Goal: Transaction & Acquisition: Book appointment/travel/reservation

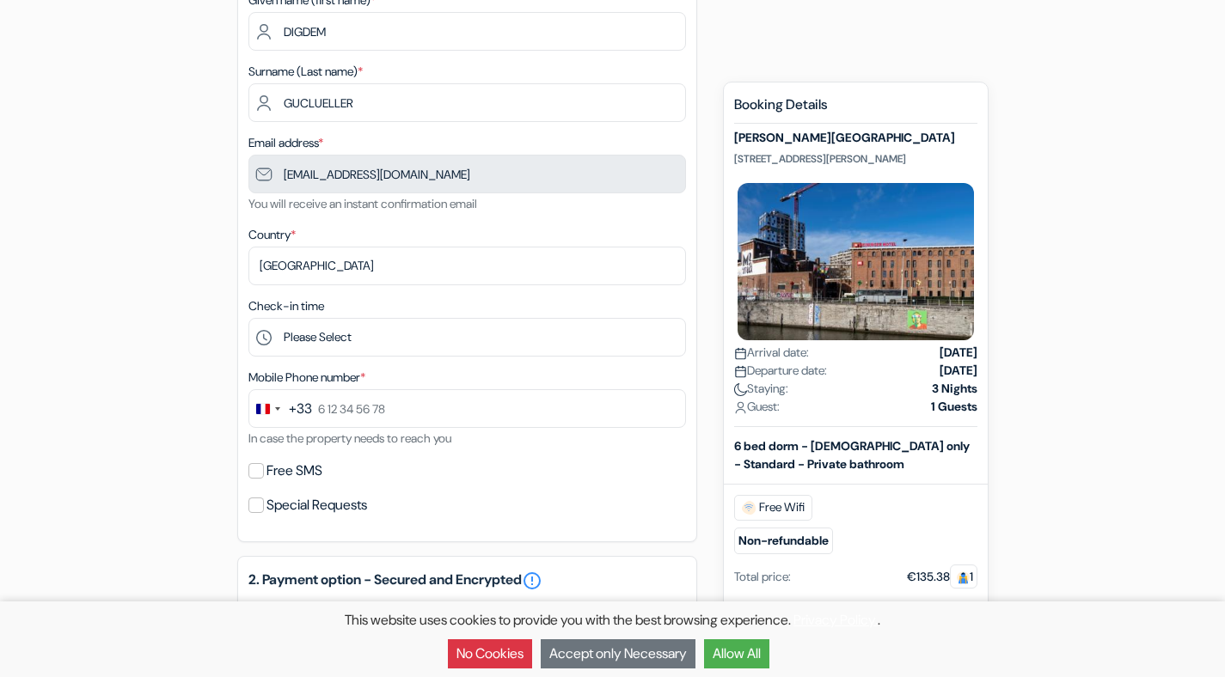
scroll to position [224, 0]
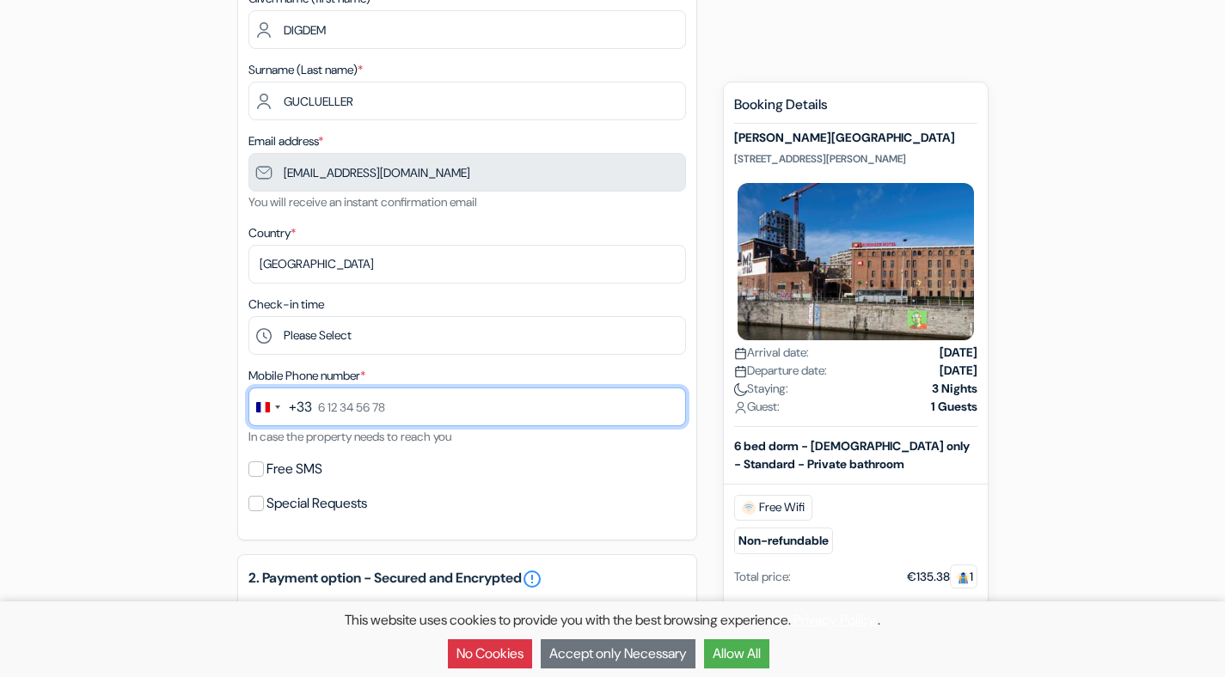
click at [355, 408] on input "text" at bounding box center [466, 407] width 437 height 39
type input "7 44 88 84 88"
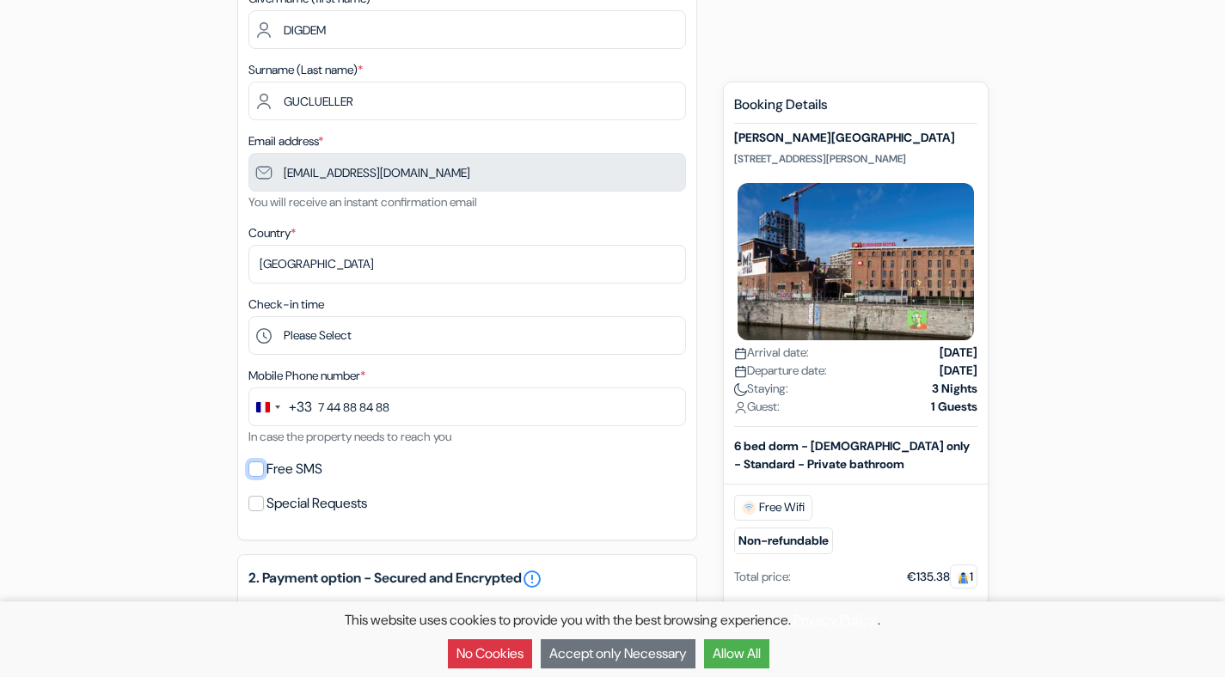
click at [259, 476] on input "Free SMS" at bounding box center [255, 468] width 15 height 15
checkbox input "true"
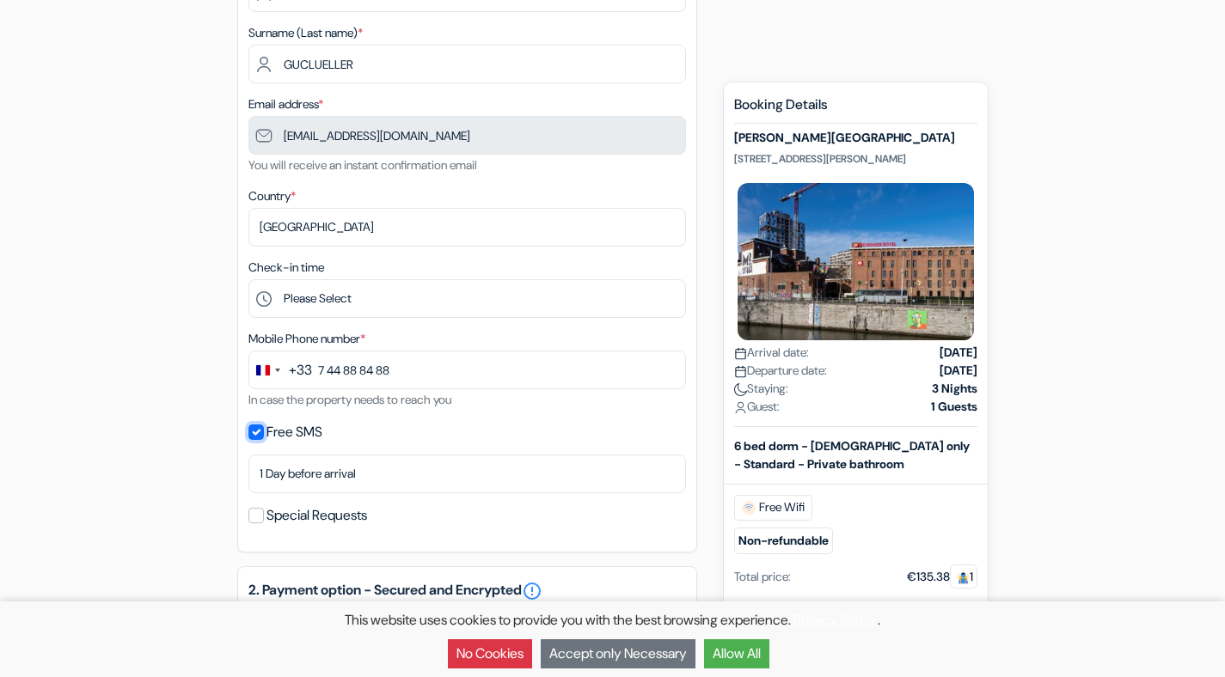
scroll to position [211, 0]
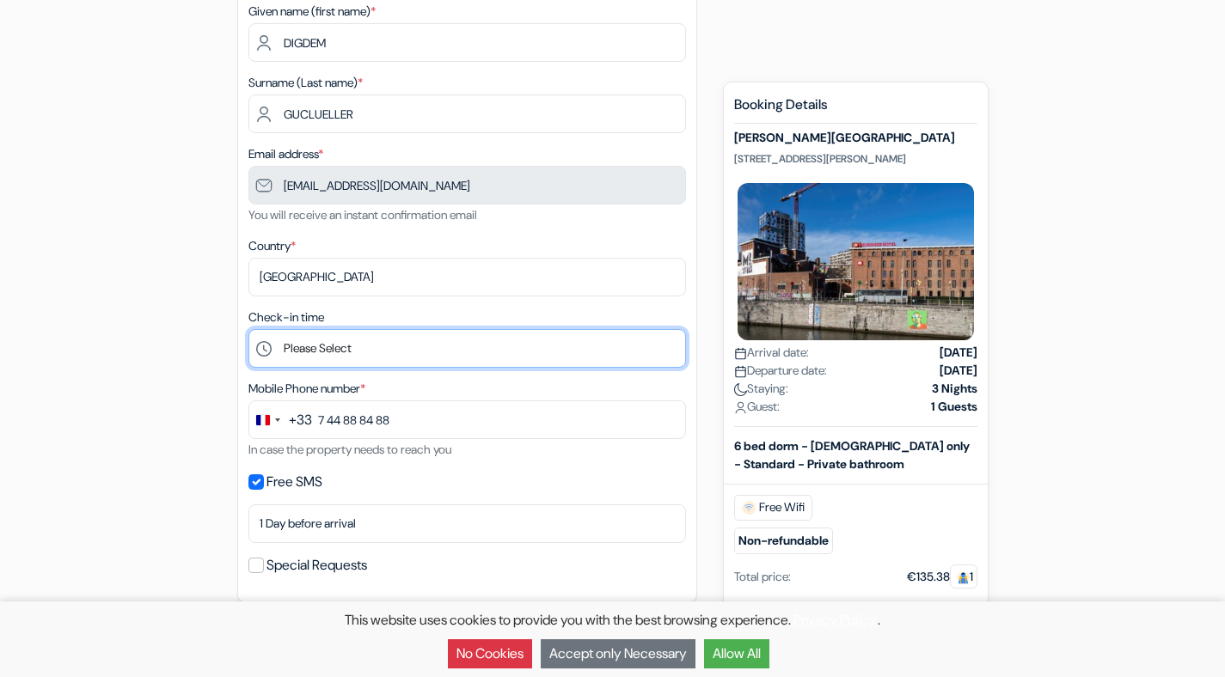
click at [333, 363] on select "Please Select 1:00 2:00 3:00 4:00 5:00 6:00 7:00 8:00 9:00 10:00 11:00 12:00 13…" at bounding box center [466, 348] width 437 height 39
select select "22"
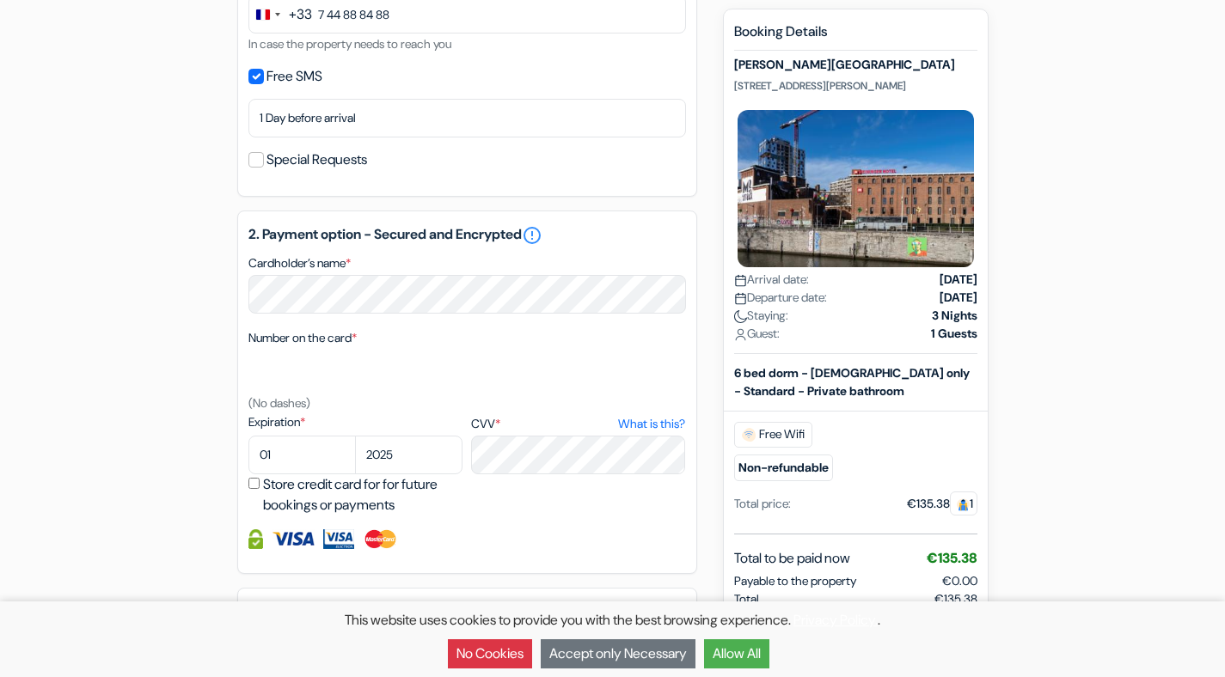
scroll to position [618, 0]
click at [317, 456] on select "01 02 03 04 05 06 07 08 09 10 11 12" at bounding box center [301, 454] width 107 height 39
select select "04"
click at [434, 457] on select "2025 2026 2027 2028 2029 2030 2031 2032 2033 2034 2035 2036 2037 2038 2039 2040…" at bounding box center [408, 454] width 107 height 39
select select "2028"
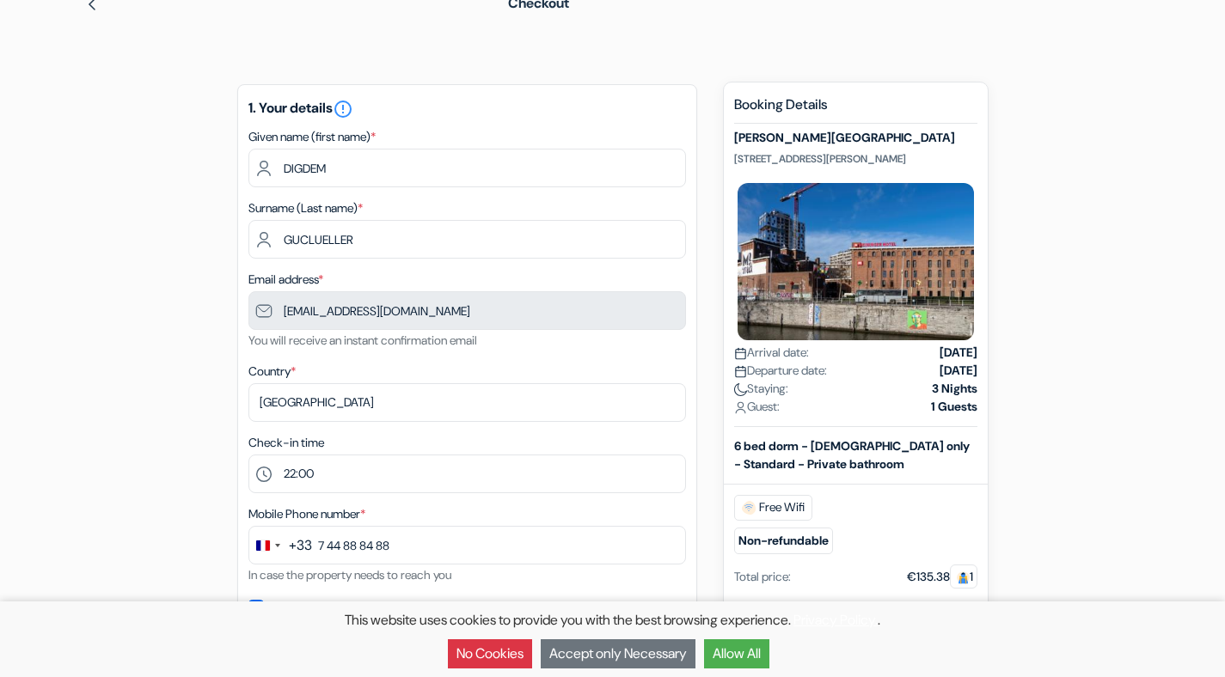
scroll to position [85, 0]
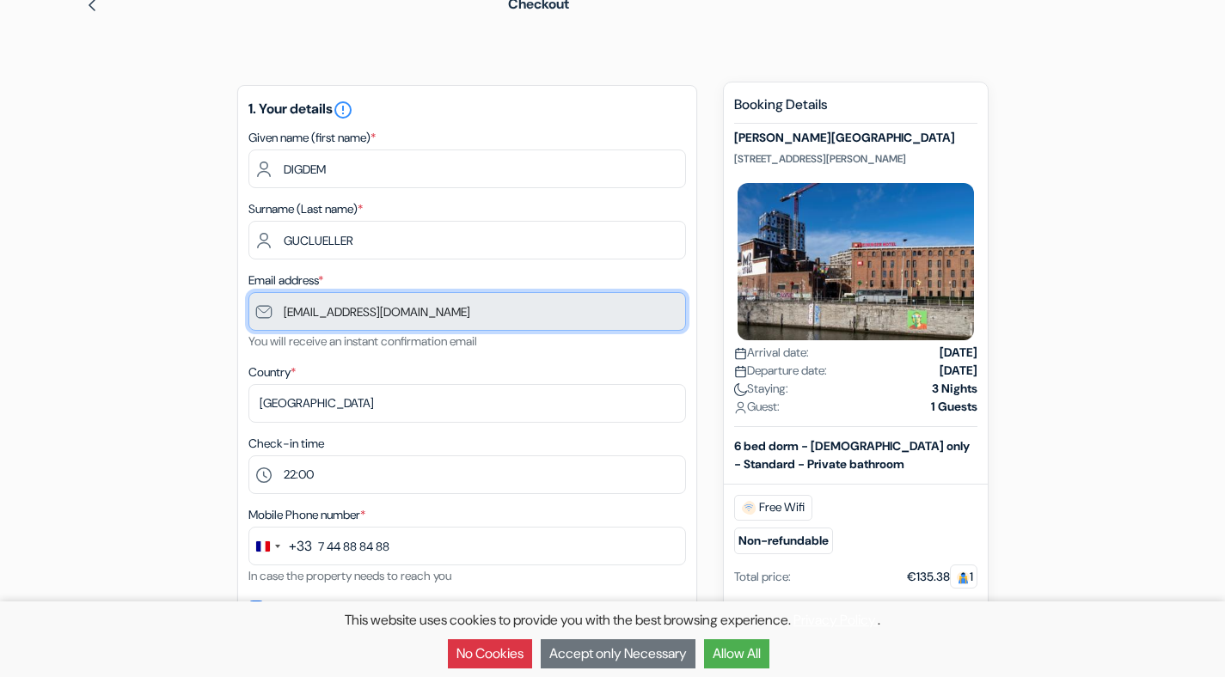
click at [499, 314] on input "[EMAIL_ADDRESS][DOMAIN_NAME]" at bounding box center [466, 311] width 437 height 39
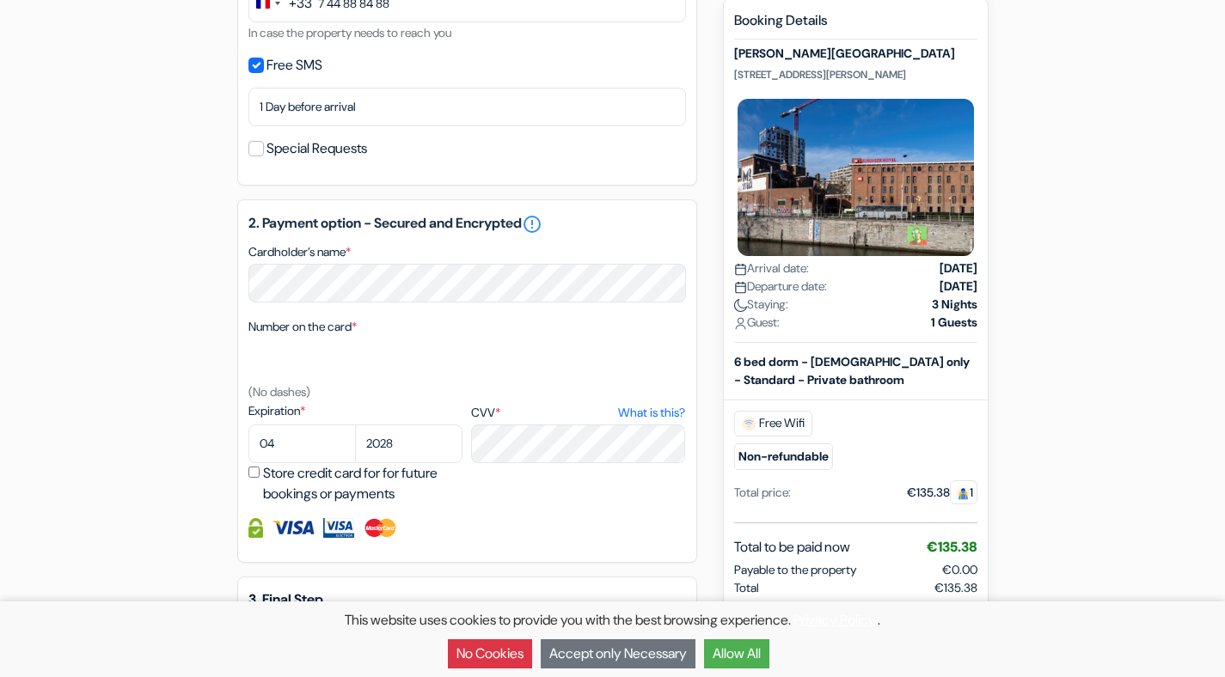
scroll to position [829, 0]
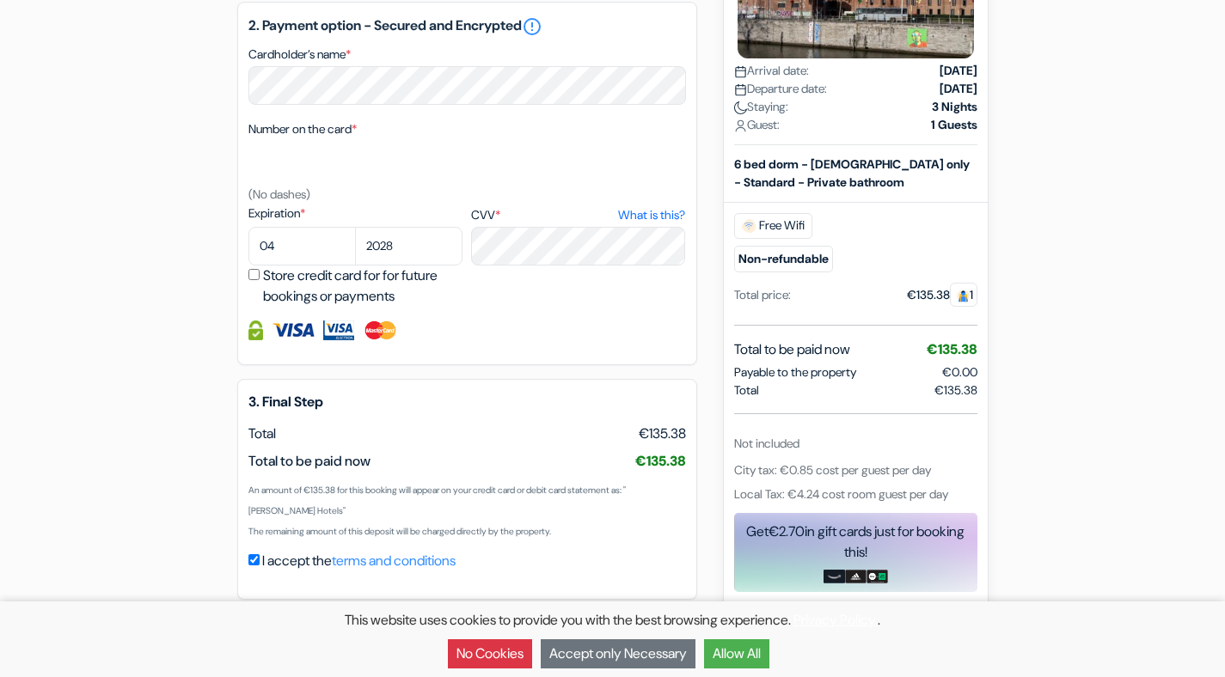
click at [758, 654] on button "Allow All" at bounding box center [736, 653] width 65 height 29
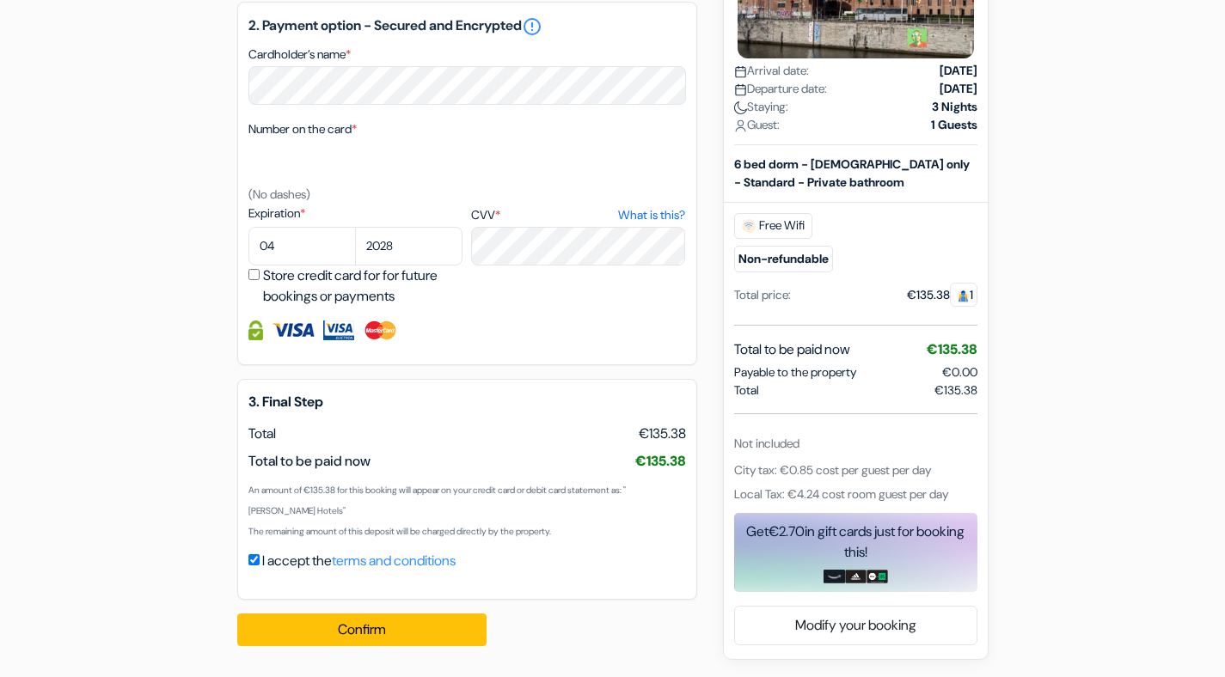
scroll to position [0, 0]
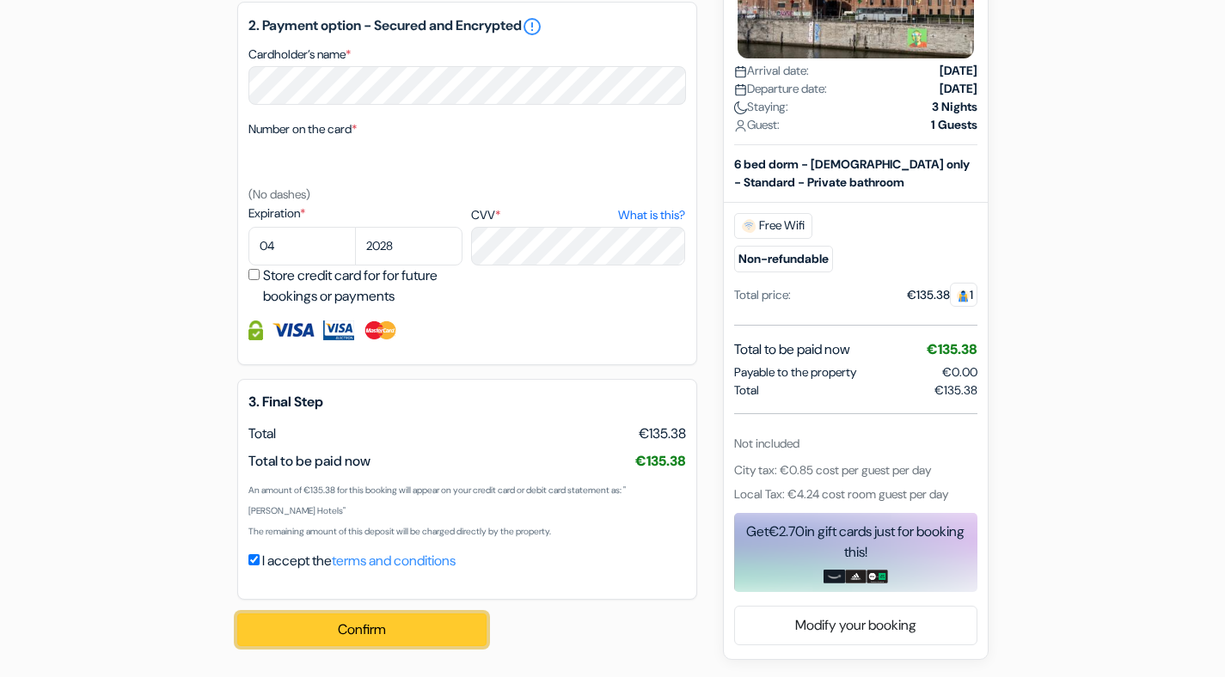
click at [349, 638] on button "Confirm Loading..." at bounding box center [361, 630] width 249 height 33
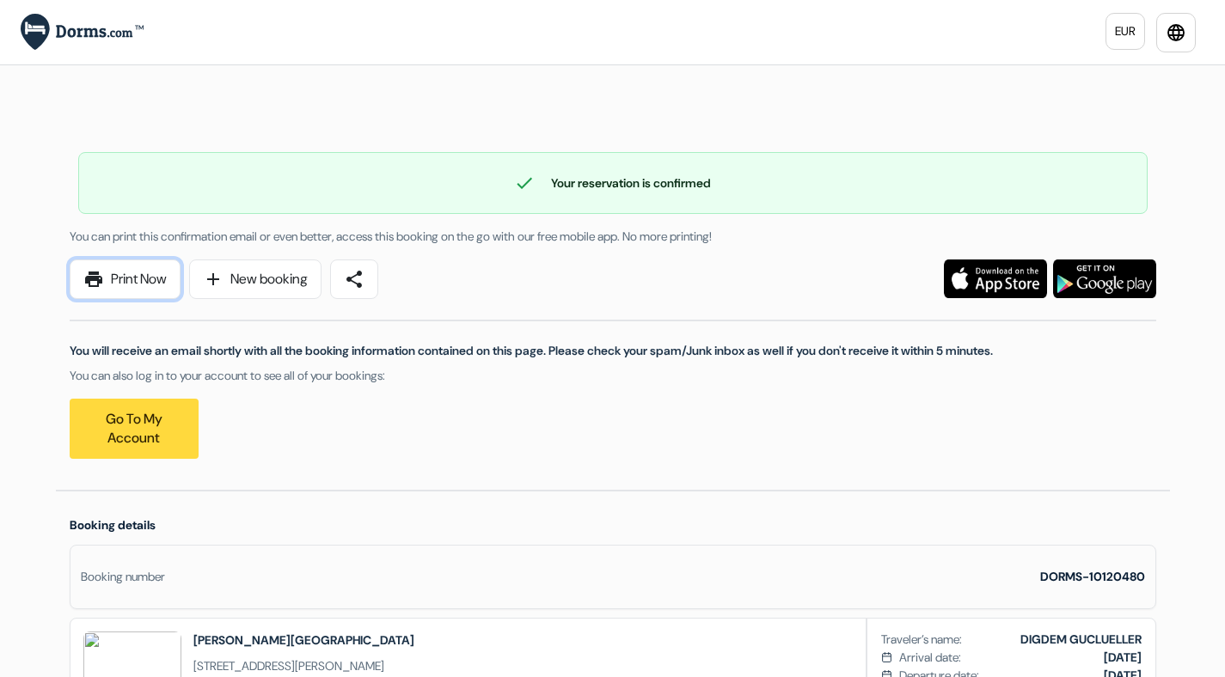
click at [101, 280] on span "print" at bounding box center [93, 279] width 21 height 21
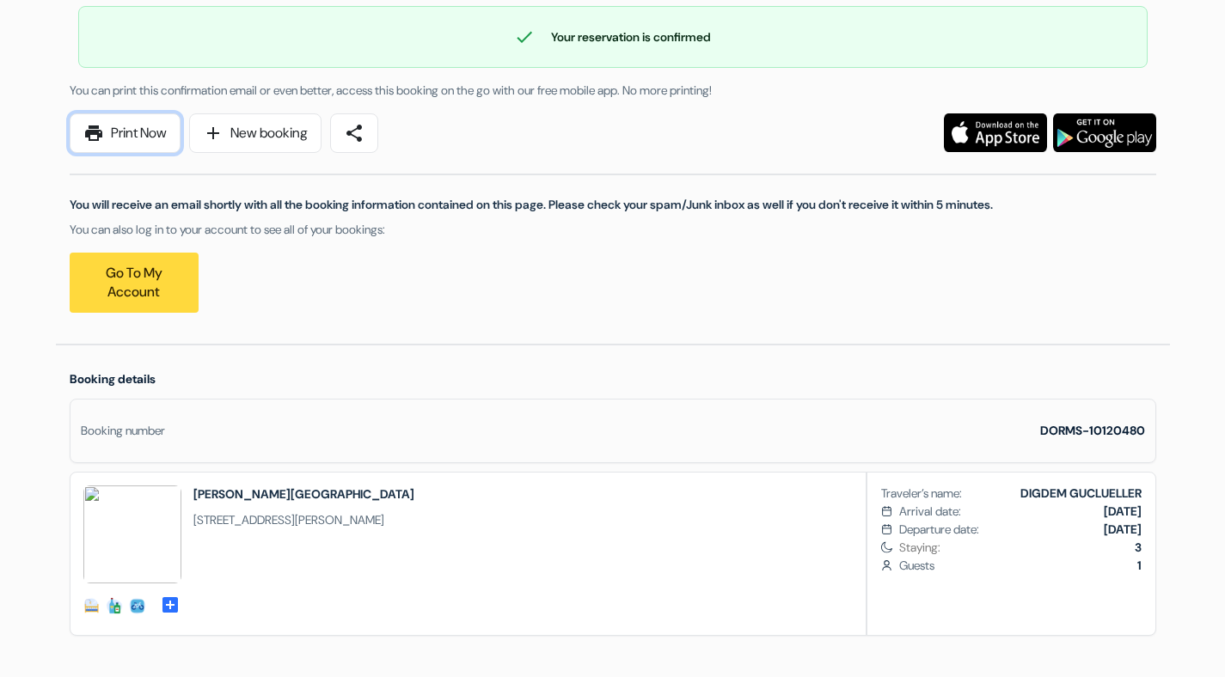
scroll to position [142, 0]
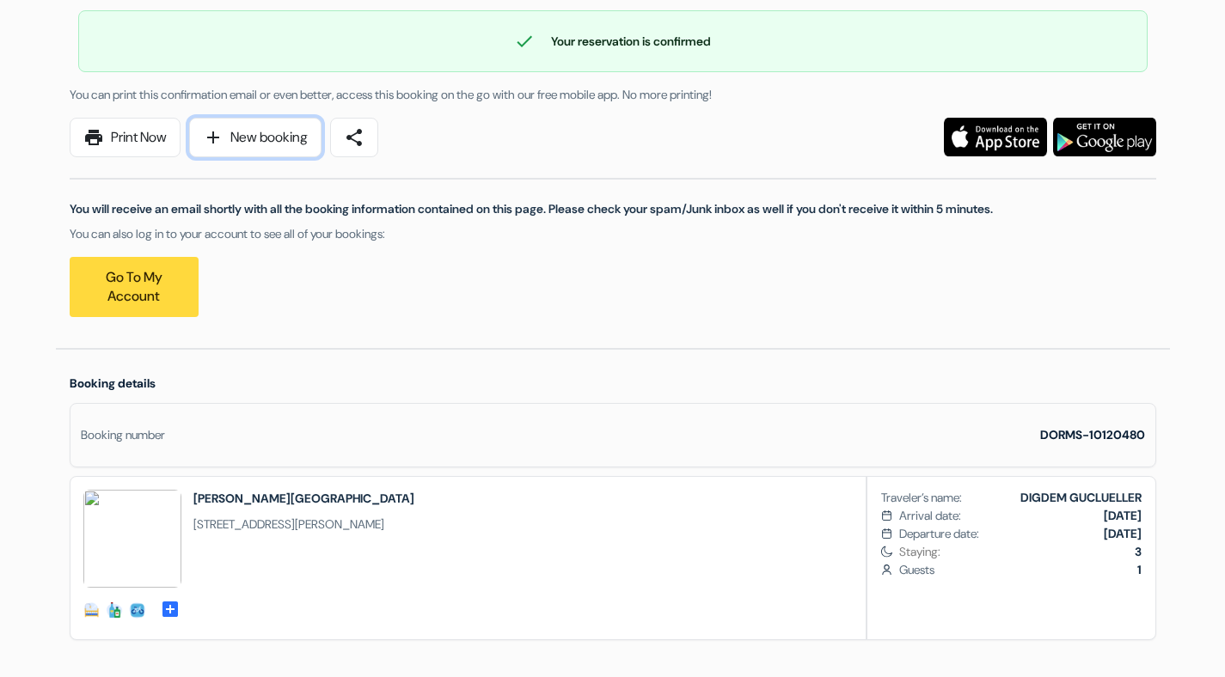
click at [233, 141] on link "add New booking" at bounding box center [255, 138] width 132 height 40
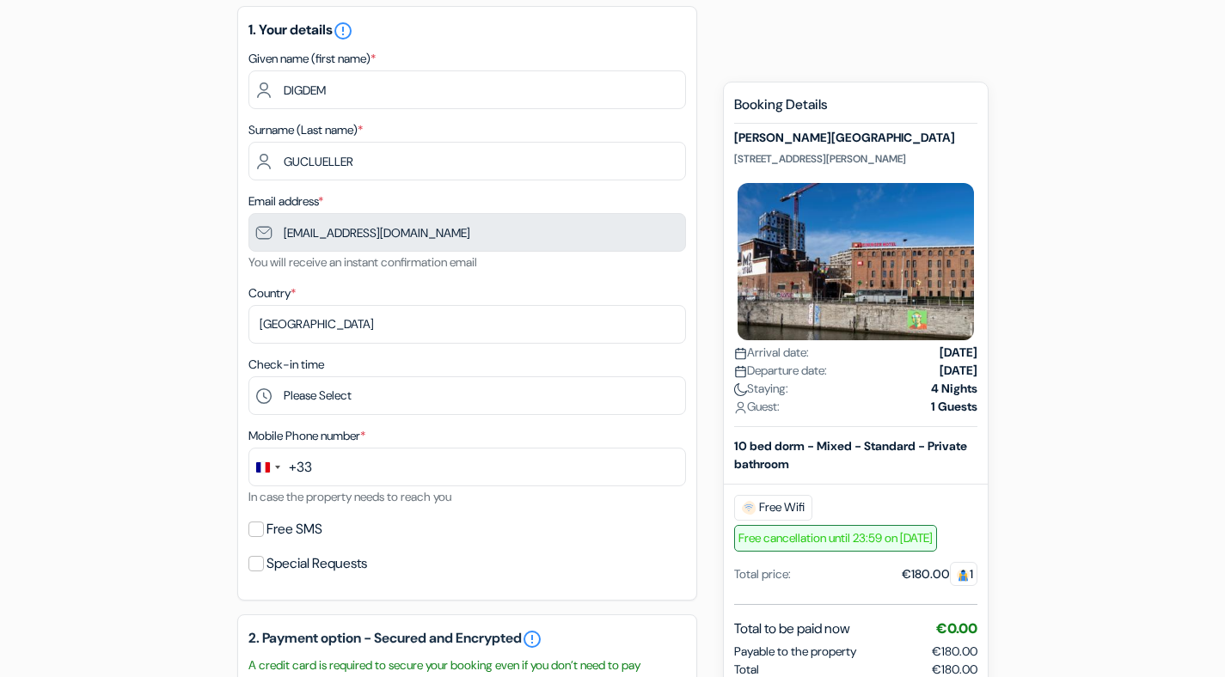
scroll to position [180, 0]
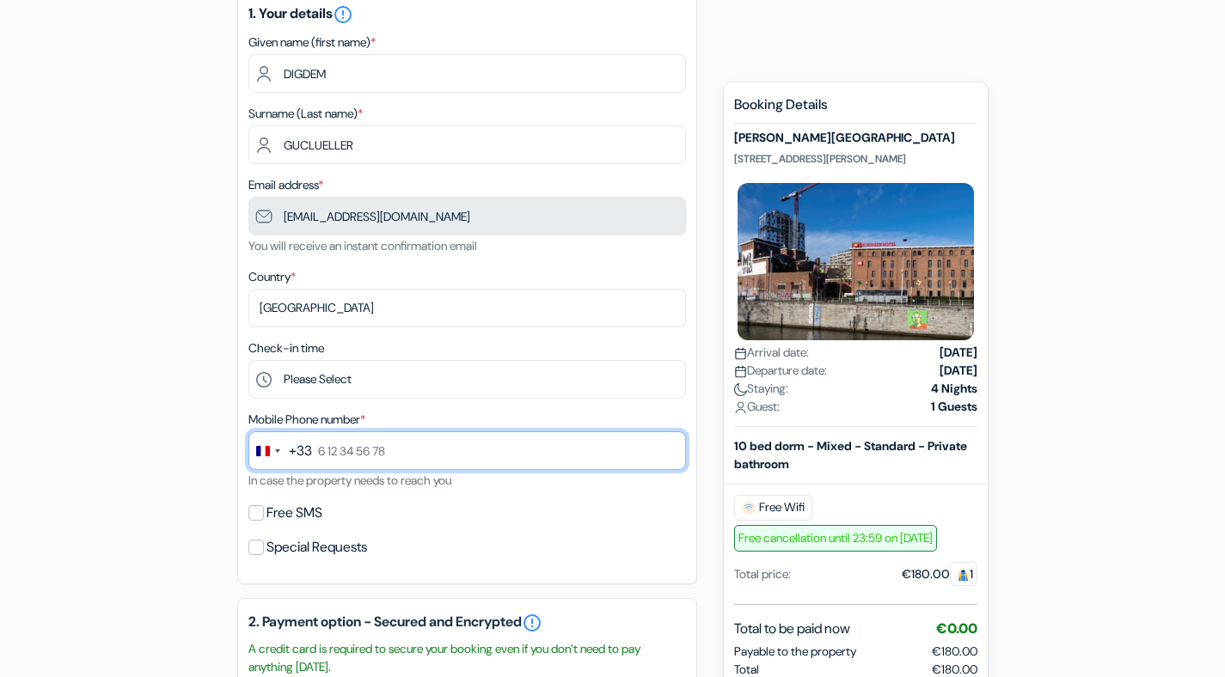
click at [460, 460] on input "text" at bounding box center [466, 450] width 437 height 39
type input "7 44 88 84 88"
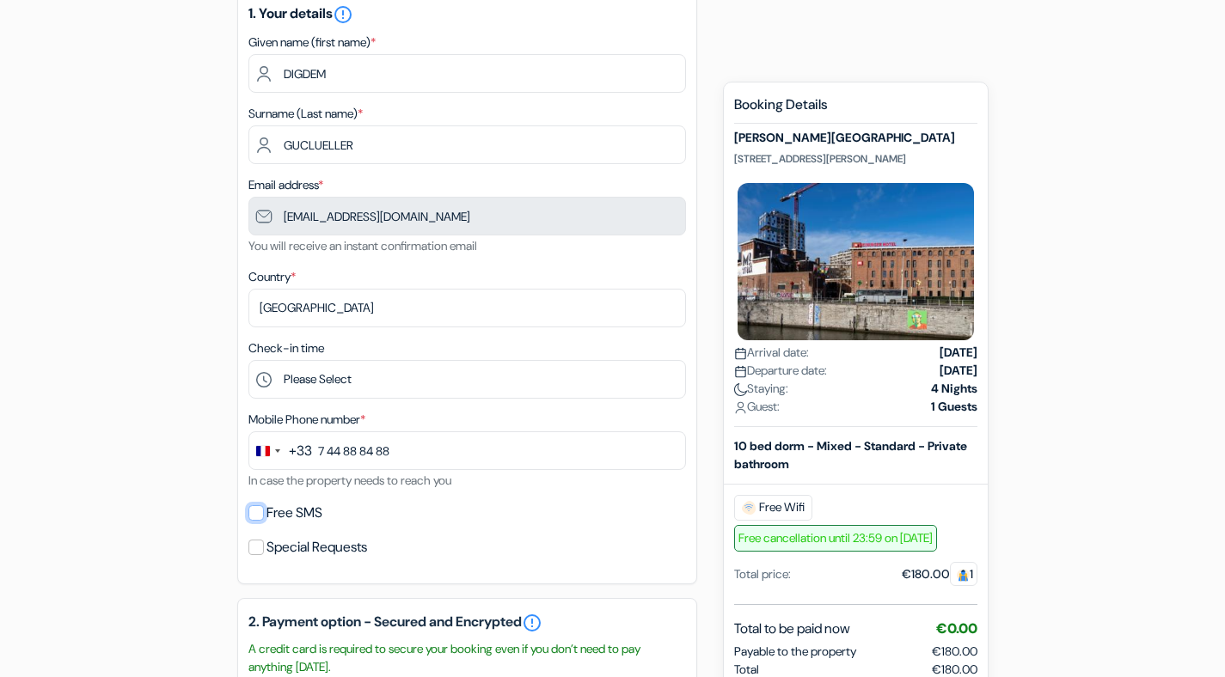
click at [248, 508] on input "Free SMS" at bounding box center [255, 512] width 15 height 15
checkbox input "true"
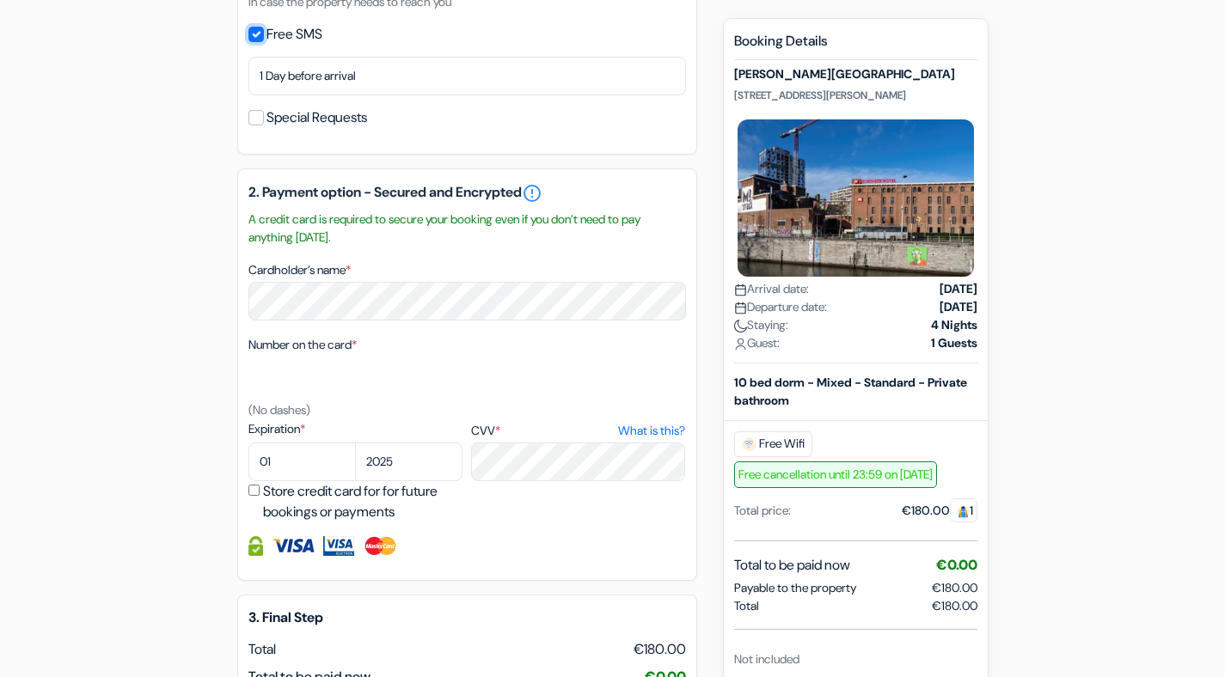
scroll to position [763, 0]
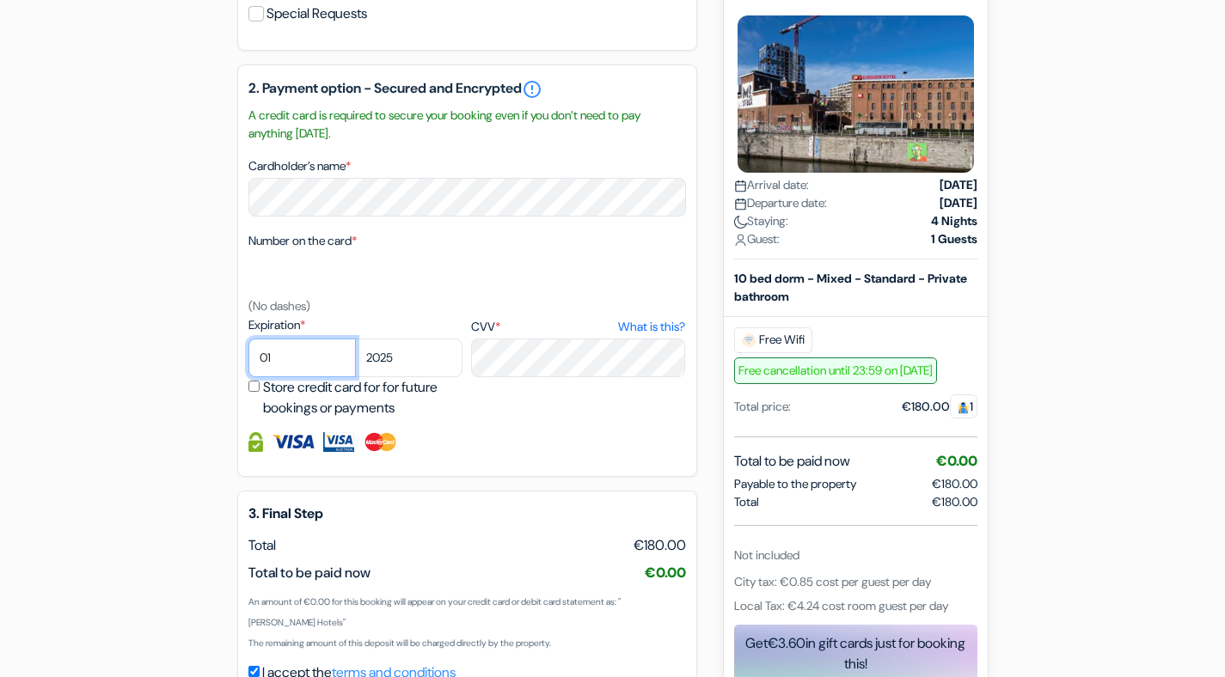
click at [306, 355] on select "01 02 03 04 05 06 07 08 09 10 11 12" at bounding box center [301, 358] width 107 height 39
select select "04"
click at [372, 371] on select "2025 2026 2027 2028 2029 2030 2031 2032 2033 2034 2035 2036 2037 2038 2039 2040…" at bounding box center [408, 358] width 107 height 39
select select "2028"
click at [505, 442] on div at bounding box center [466, 442] width 437 height 20
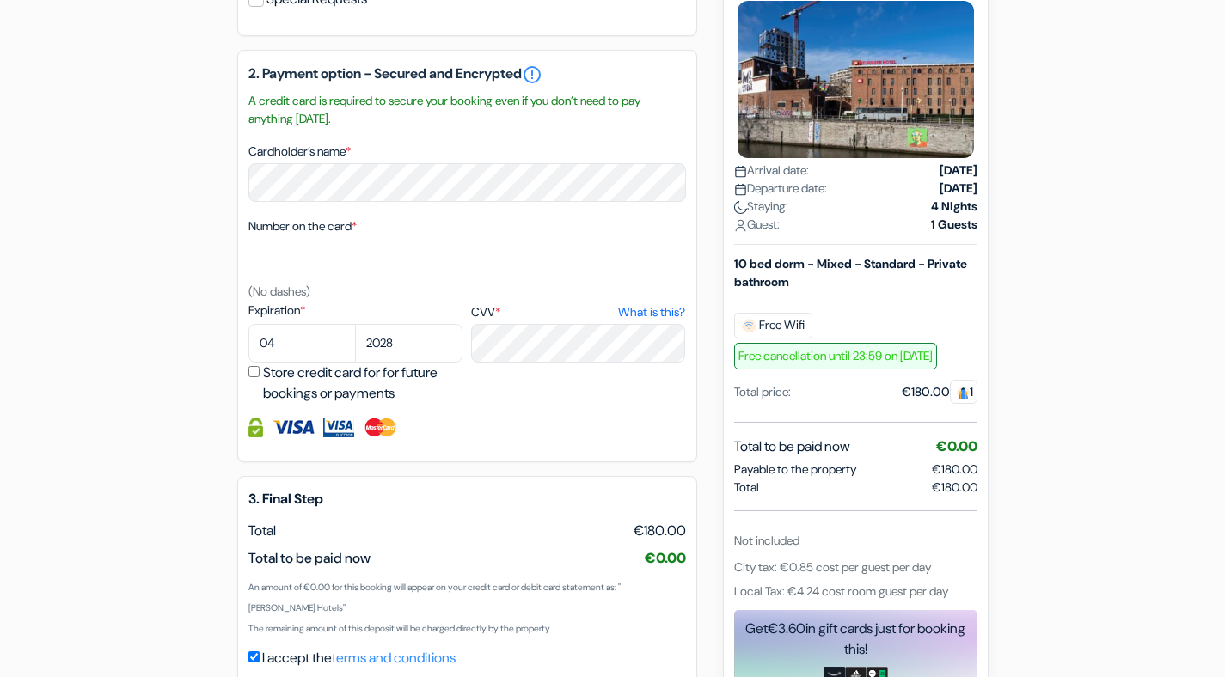
scroll to position [790, 0]
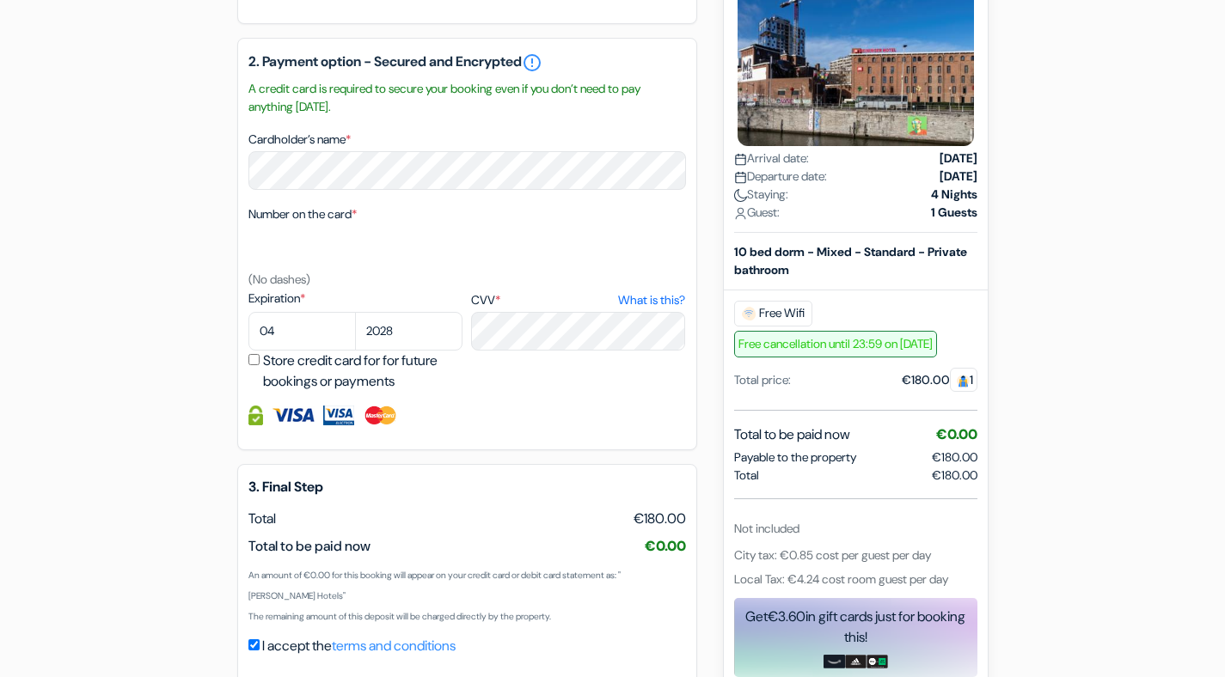
click at [256, 363] on input "Store credit card for for future bookings or payments" at bounding box center [253, 359] width 11 height 11
checkbox input "true"
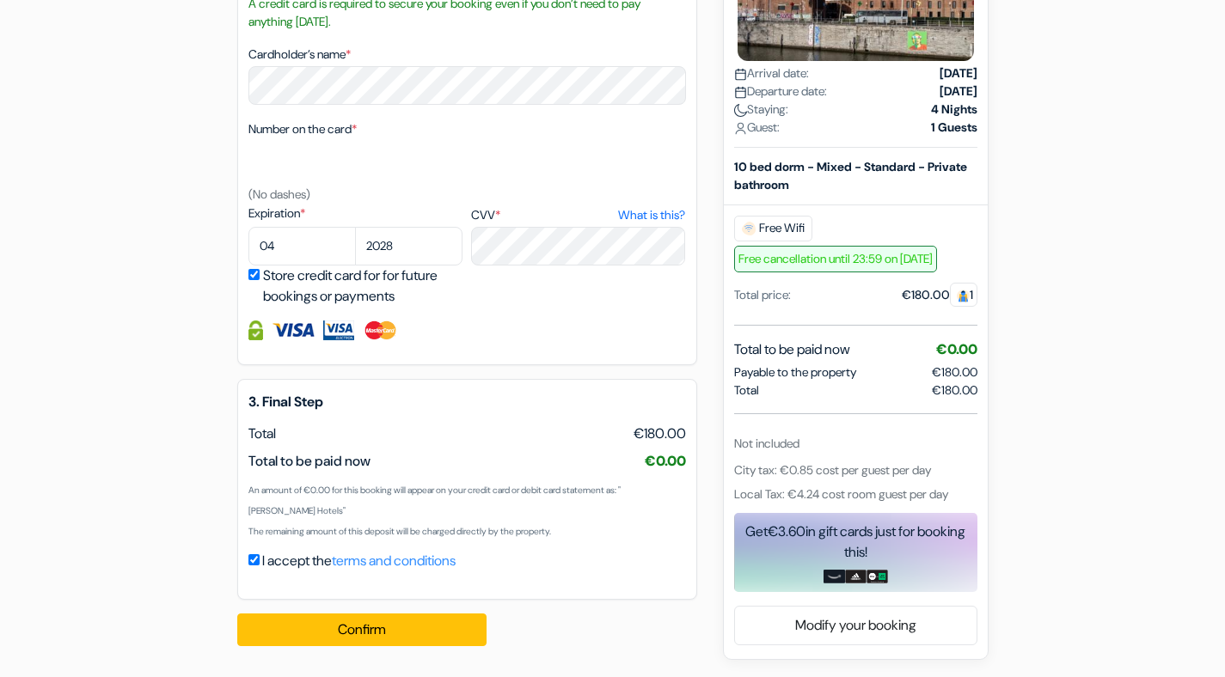
scroll to position [878, 0]
drag, startPoint x: 250, startPoint y: 435, endPoint x: 520, endPoint y: 484, distance: 274.2
click at [520, 484] on div "3. Final Step EUR Total €180.00 Total to be paid now" at bounding box center [467, 489] width 460 height 221
drag, startPoint x: 516, startPoint y: 536, endPoint x: 579, endPoint y: 541, distance: 63.7
click at [579, 541] on div "3. Final Step EUR Total €180.00 Total to be paid now" at bounding box center [467, 489] width 460 height 221
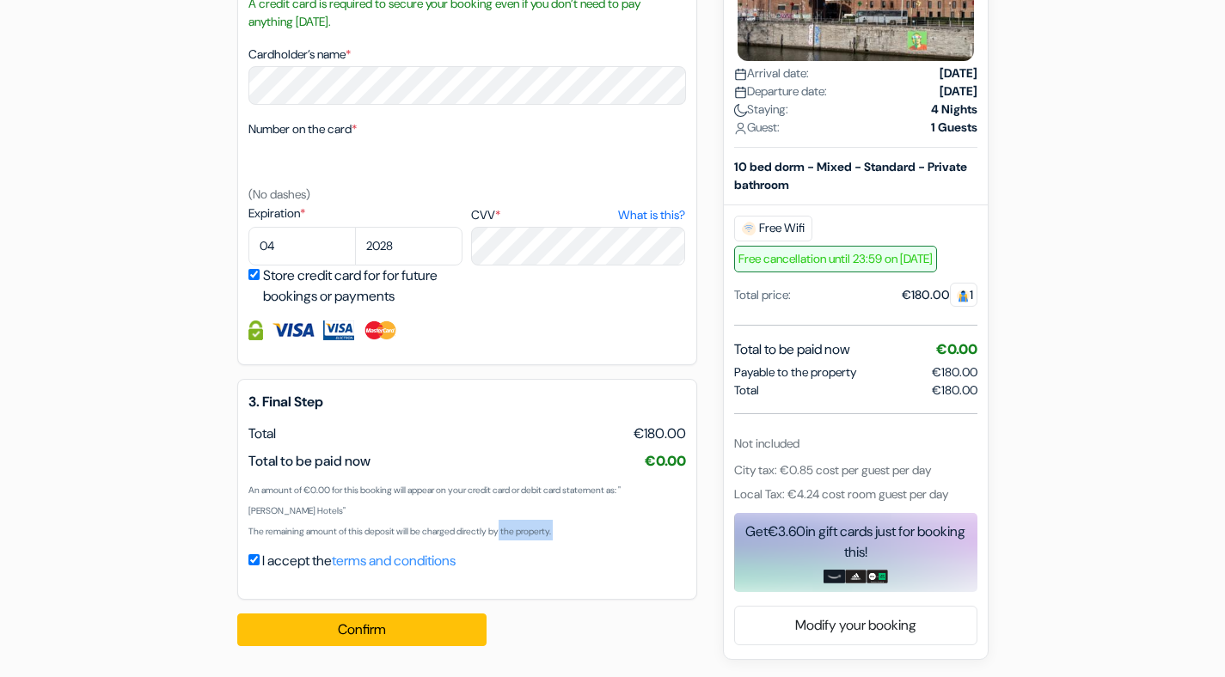
click at [579, 541] on div "3. Final Step EUR Total €180.00 Total to be paid now" at bounding box center [467, 489] width 460 height 221
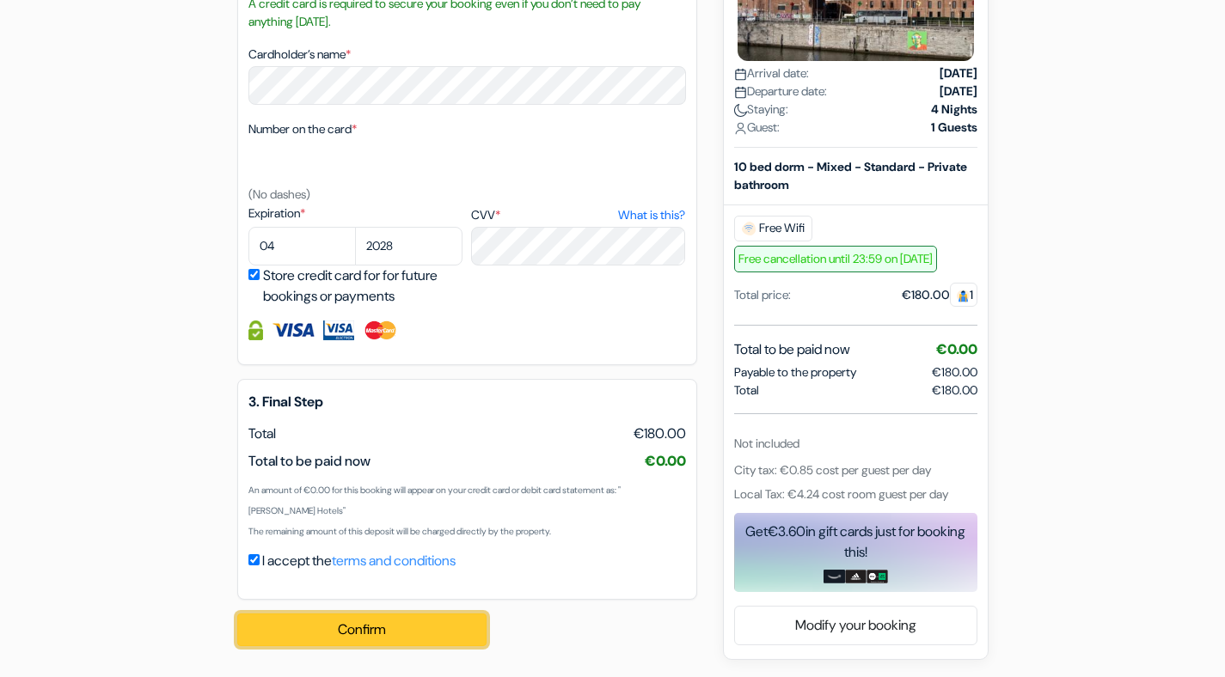
click at [357, 628] on button "Confirm Loading..." at bounding box center [361, 630] width 249 height 33
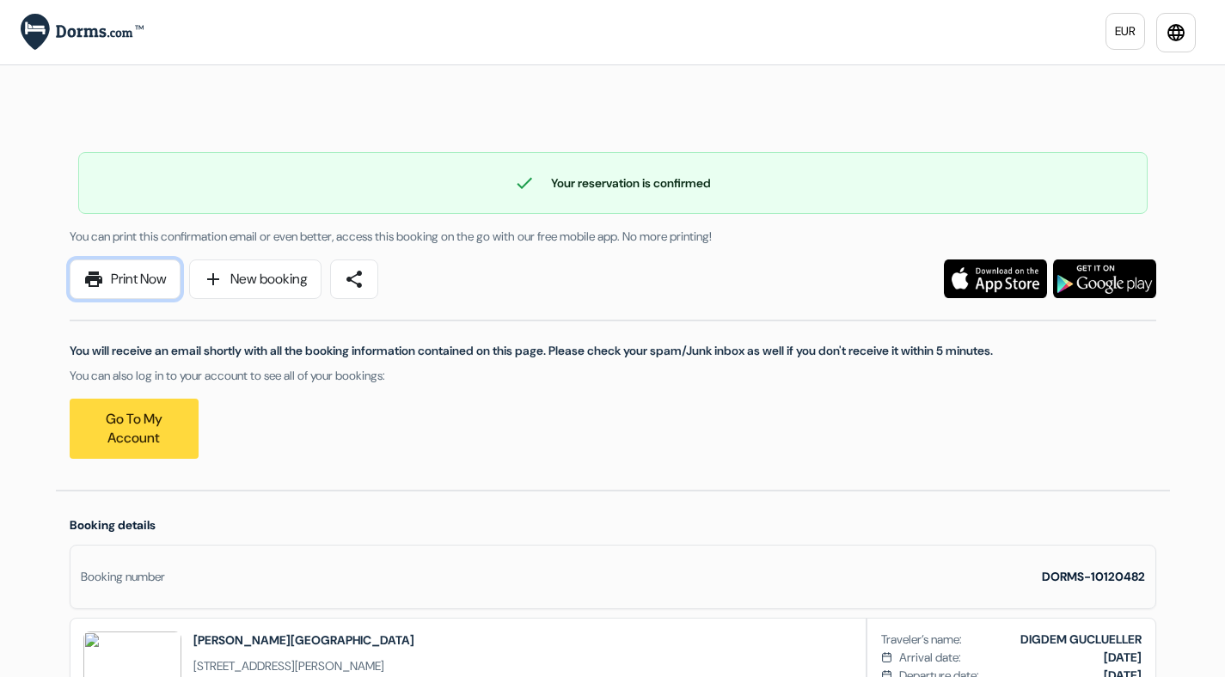
click at [137, 277] on link "print Print Now" at bounding box center [125, 280] width 111 height 40
click at [125, 31] on img at bounding box center [82, 32] width 123 height 37
